Goal: Find contact information: Find contact information

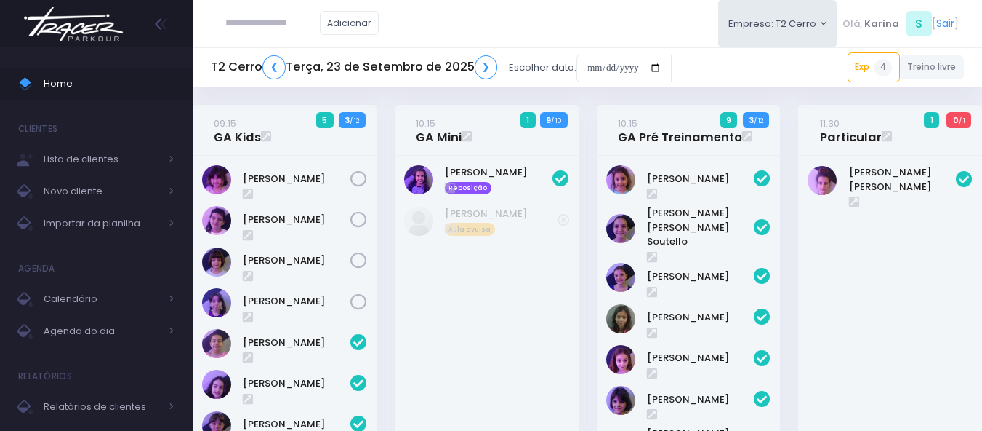
click at [87, 22] on img at bounding box center [73, 24] width 111 height 51
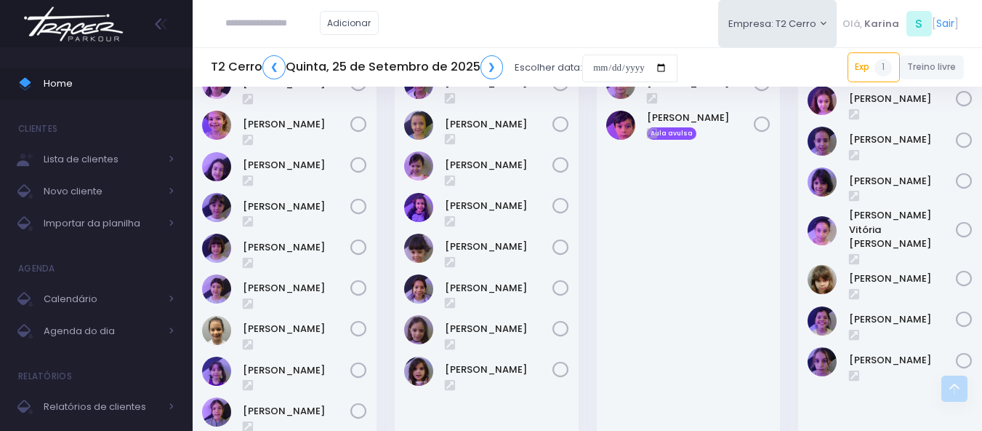
scroll to position [291, 0]
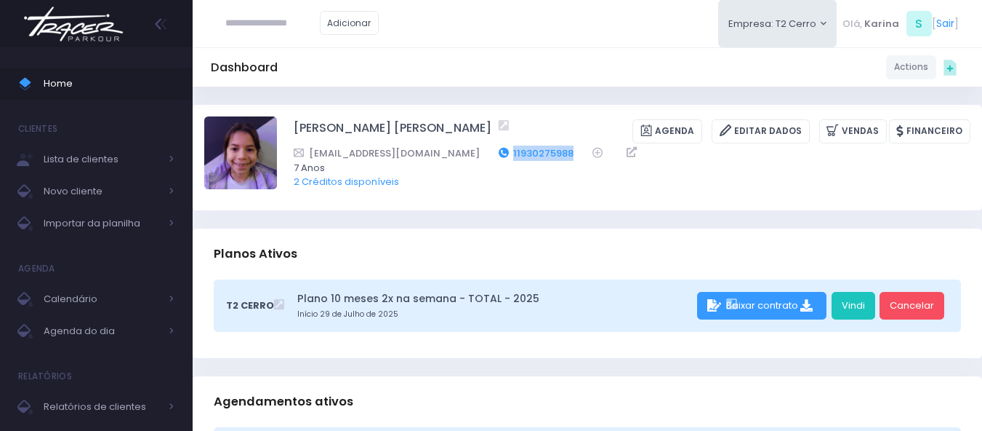
drag, startPoint x: 547, startPoint y: 151, endPoint x: 478, endPoint y: 155, distance: 69.2
click at [478, 155] on div "aclaragaoabreu@gmail.com 11930275988" at bounding box center [623, 152] width 658 height 15
copy link "11930275988"
